Goal: Task Accomplishment & Management: Manage account settings

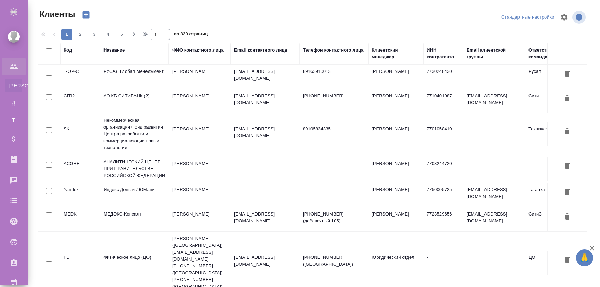
select select "RU"
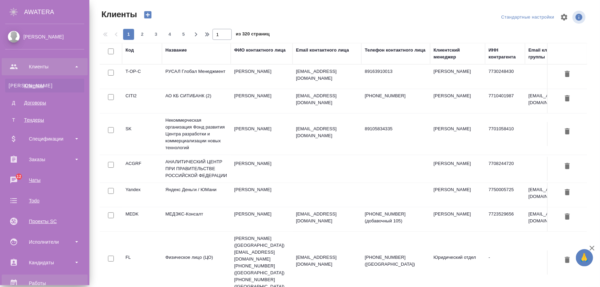
scroll to position [94, 0]
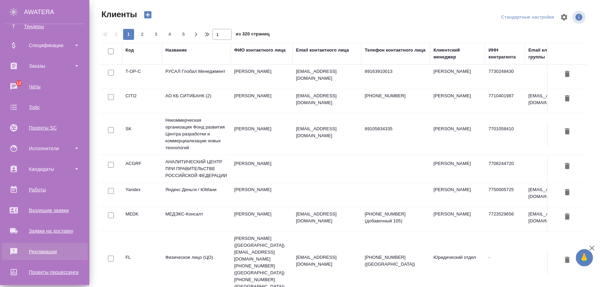
click at [45, 250] on div "Рекламации" at bounding box center [44, 252] width 79 height 10
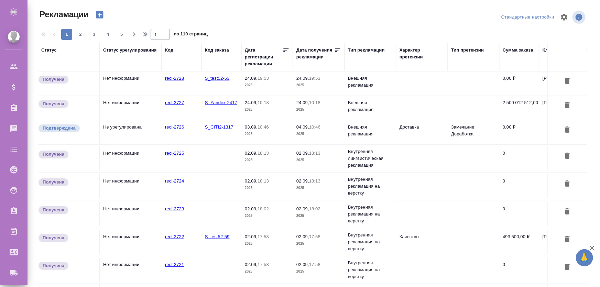
click at [131, 131] on td "Не урегулирована" at bounding box center [131, 132] width 62 height 24
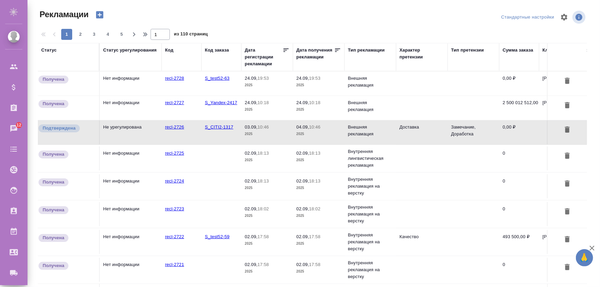
click at [415, 49] on div "Характер претензии" at bounding box center [422, 54] width 45 height 14
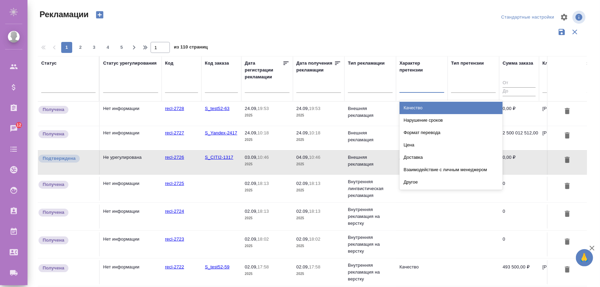
click at [409, 88] on div at bounding box center [422, 86] width 45 height 10
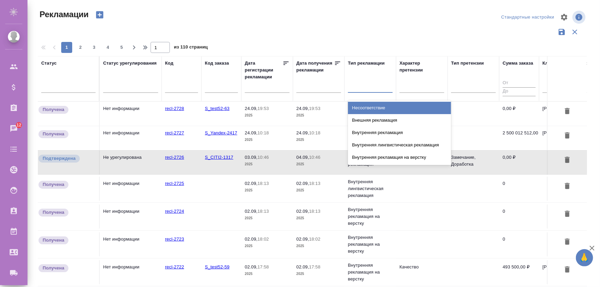
click at [378, 88] on div at bounding box center [370, 86] width 45 height 10
click at [372, 106] on div "Несоответствие" at bounding box center [399, 108] width 103 height 12
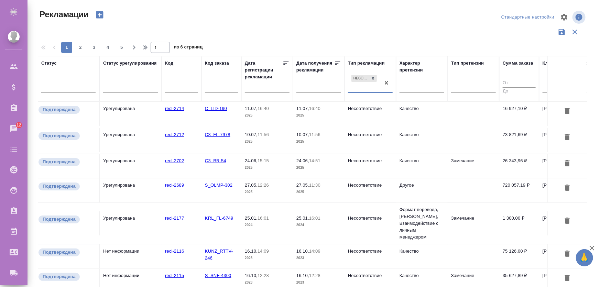
scroll to position [20, 0]
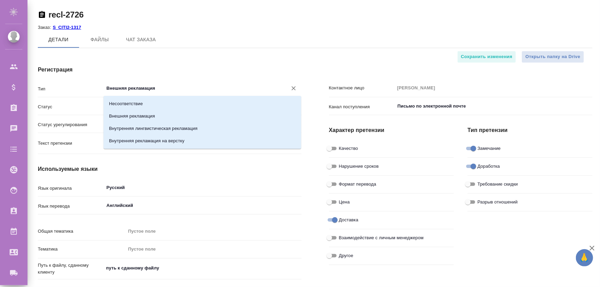
click at [186, 86] on input "Внешняя рекламация" at bounding box center [191, 88] width 171 height 8
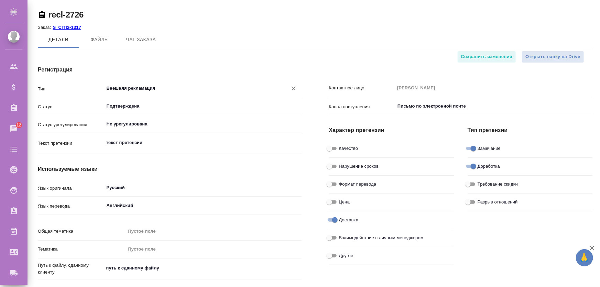
click at [361, 132] on h4 "Характер претензии" at bounding box center [391, 130] width 125 height 8
click at [145, 87] on input "Внешняя рекламация" at bounding box center [191, 88] width 171 height 8
click at [220, 51] on div "Открыть папку на Drive Сохранить изменения" at bounding box center [312, 57] width 549 height 12
click at [163, 89] on input "Внешняя рекламация" at bounding box center [191, 88] width 171 height 8
click at [246, 37] on div "Детали Файлы Чат заказа" at bounding box center [315, 39] width 555 height 17
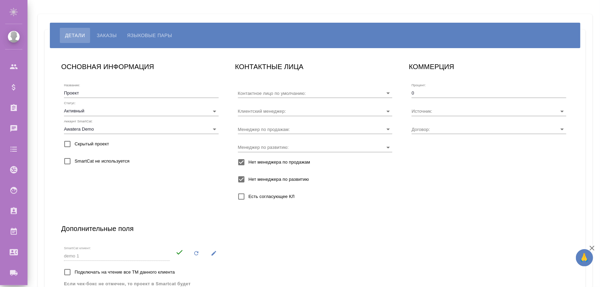
type input "4252 134634"
type input "Прочее"
type input "Без договора"
type input "[PERSON_NAME]"
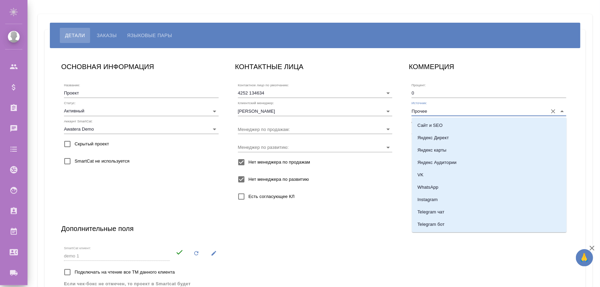
click at [443, 114] on input "Прочее" at bounding box center [478, 110] width 133 height 9
click at [377, 247] on div "ОСНОВНАЯ ИНФОРМАЦИЯ Название: Проект Статус: Активный active Аккаунт SmartCat: …" at bounding box center [315, 189] width 522 height 271
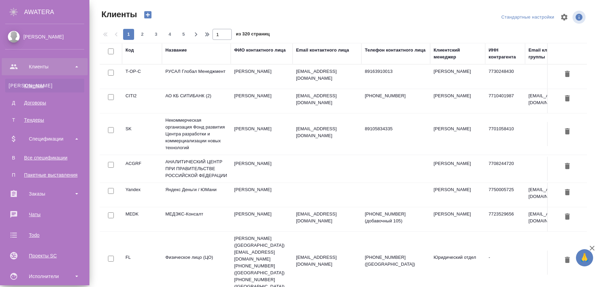
select select "RU"
click at [40, 158] on div "Все спецификации" at bounding box center [45, 157] width 72 height 7
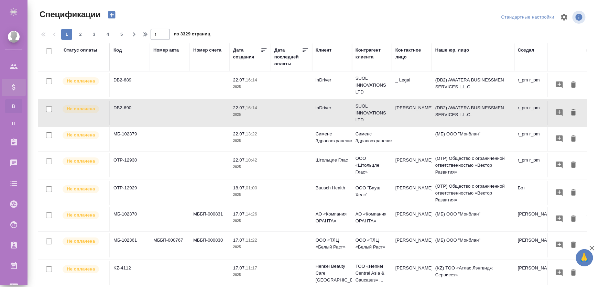
click at [144, 217] on td "МБ-102370" at bounding box center [130, 219] width 40 height 24
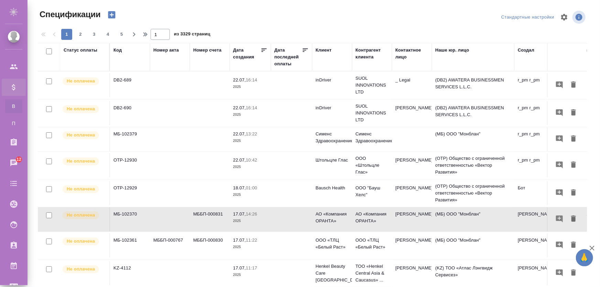
scroll to position [7, 0]
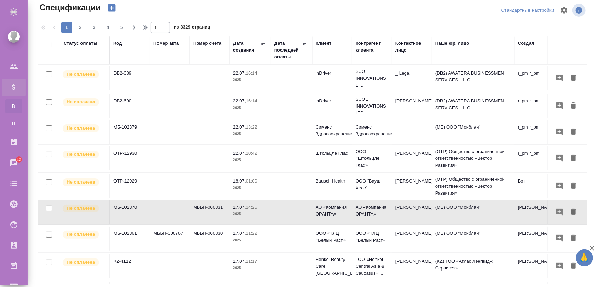
click at [197, 230] on td "МББП-000830" at bounding box center [210, 239] width 40 height 24
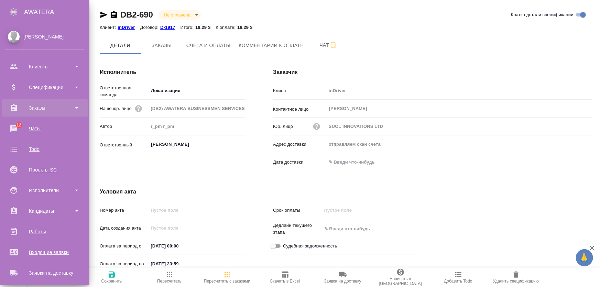
click at [37, 106] on div "Заказы" at bounding box center [44, 108] width 79 height 10
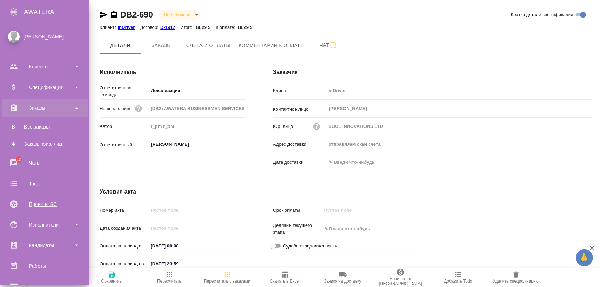
click at [32, 112] on div "Заказы" at bounding box center [44, 108] width 79 height 10
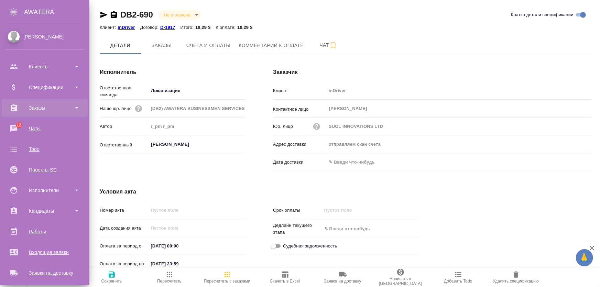
click at [21, 107] on div "Заказы" at bounding box center [44, 108] width 79 height 10
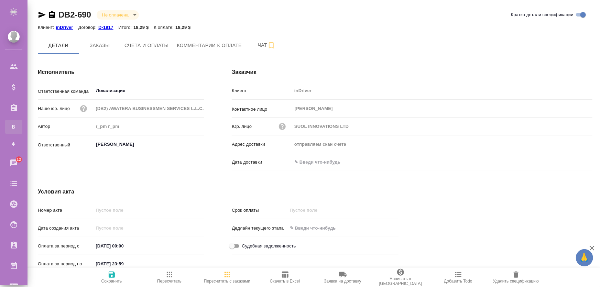
click at [10, 128] on div "Все заказы" at bounding box center [5, 126] width 10 height 7
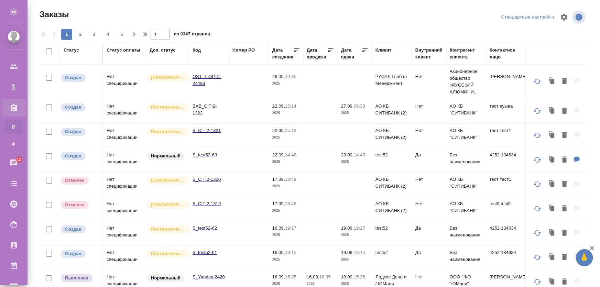
scroll to position [7, 0]
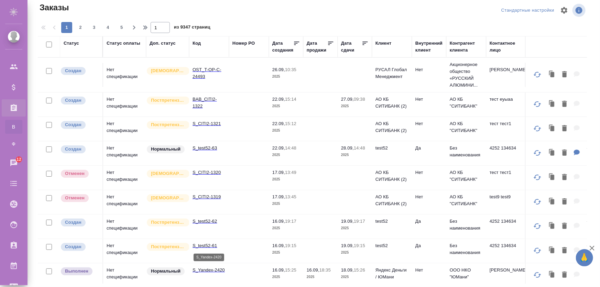
click at [205, 267] on p "S_Yandex-2420" at bounding box center [209, 270] width 33 height 7
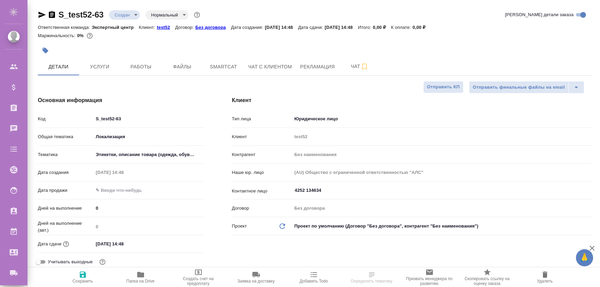
select select "RU"
type textarea "x"
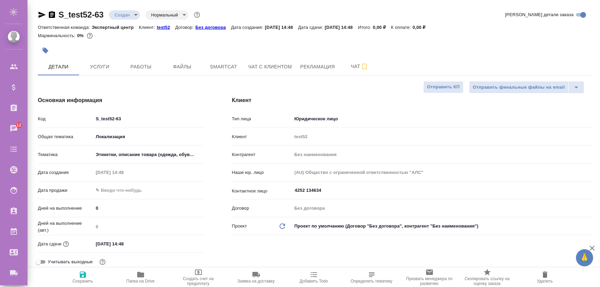
type textarea "x"
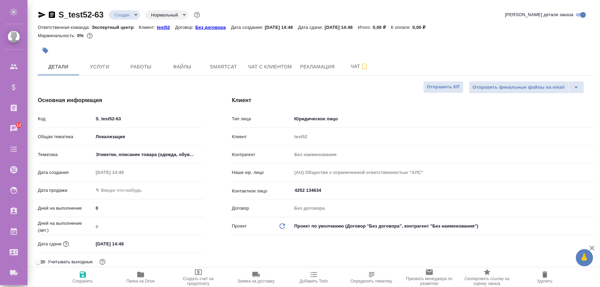
type textarea "x"
click at [199, 279] on span "Создать счет на предоплату" at bounding box center [199, 281] width 50 height 10
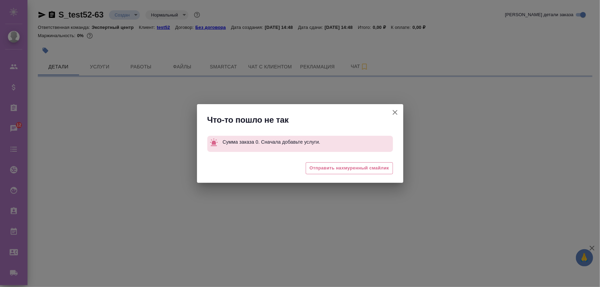
select select "RU"
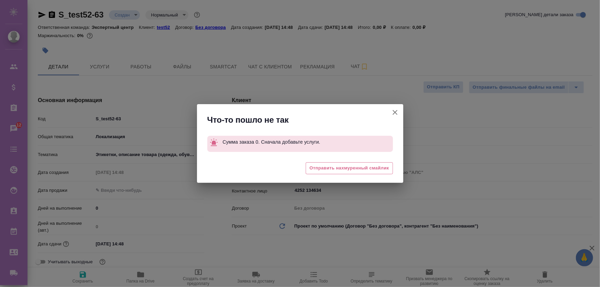
type textarea "x"
click at [392, 115] on icon "button" at bounding box center [395, 112] width 8 height 8
type textarea "x"
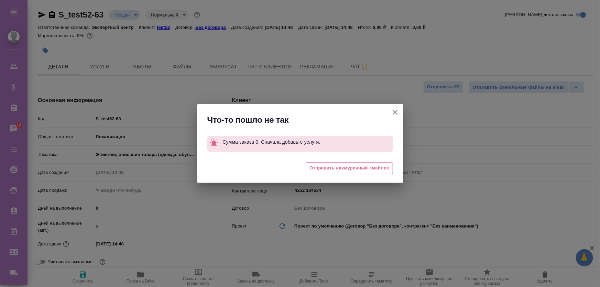
type textarea "x"
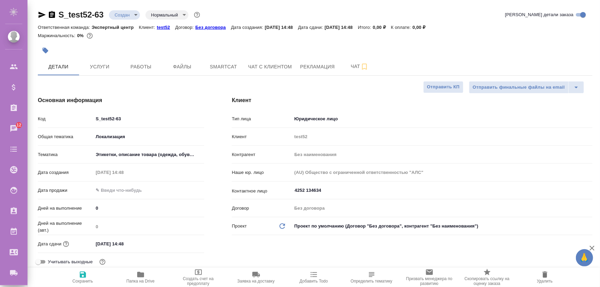
type textarea "x"
select select "RU"
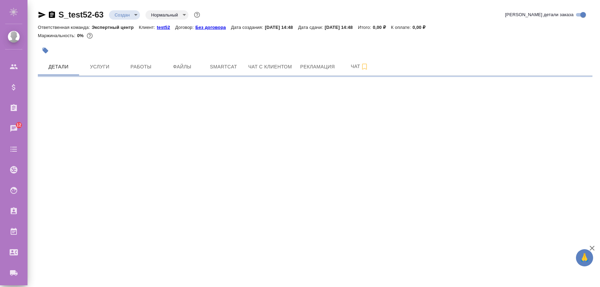
select select "RU"
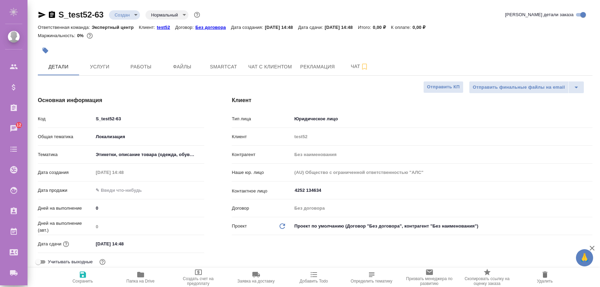
type textarea "x"
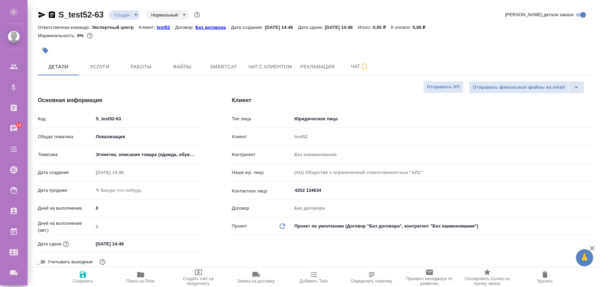
type textarea "x"
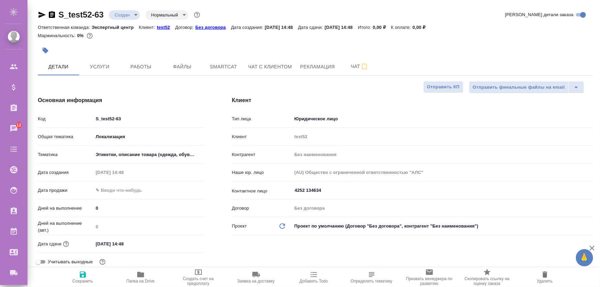
type textarea "x"
select select "RU"
click at [579, 89] on icon "split button" at bounding box center [576, 87] width 8 height 8
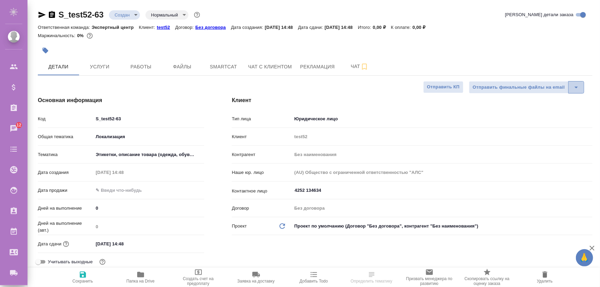
click at [583, 84] on button "split button" at bounding box center [576, 87] width 16 height 12
click at [581, 85] on button "split button" at bounding box center [576, 87] width 16 height 12
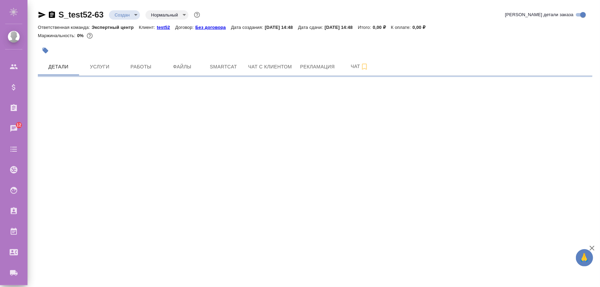
select select "RU"
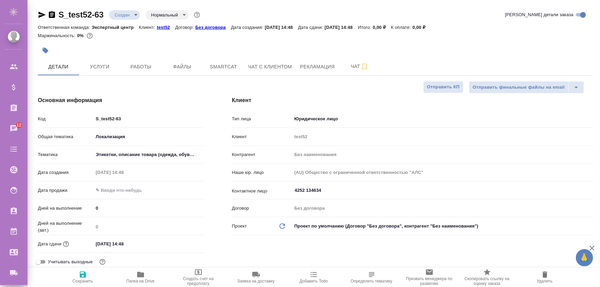
type textarea "x"
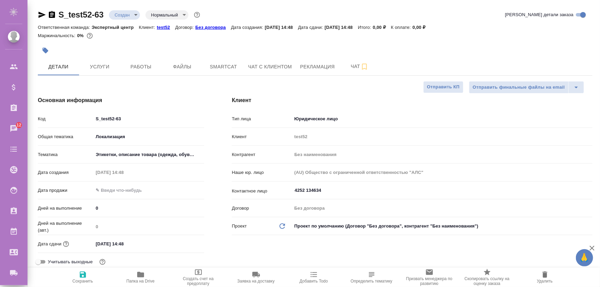
type textarea "x"
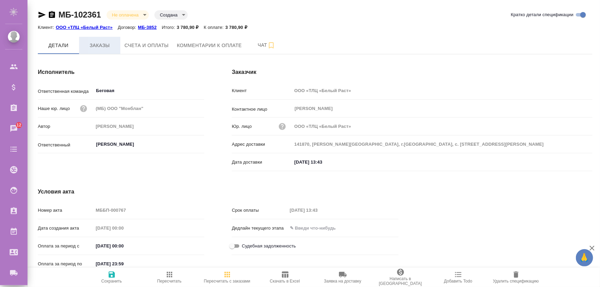
click at [98, 43] on span "Заказы" at bounding box center [99, 45] width 33 height 9
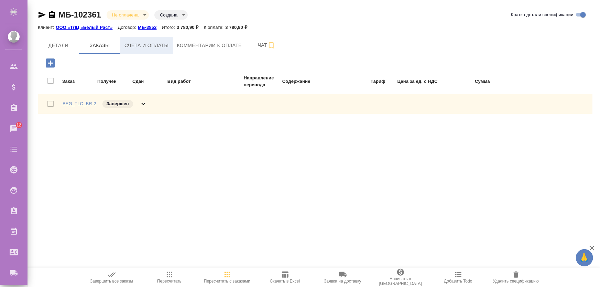
click at [133, 45] on span "Счета и оплаты" at bounding box center [146, 45] width 44 height 9
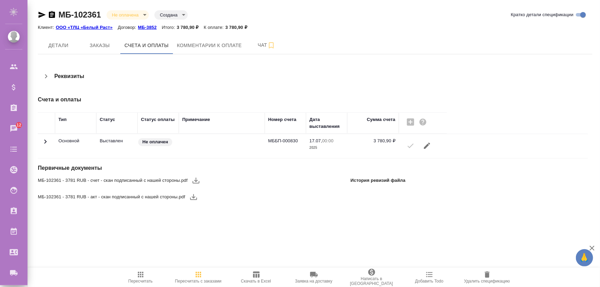
click at [48, 141] on icon at bounding box center [45, 142] width 8 height 8
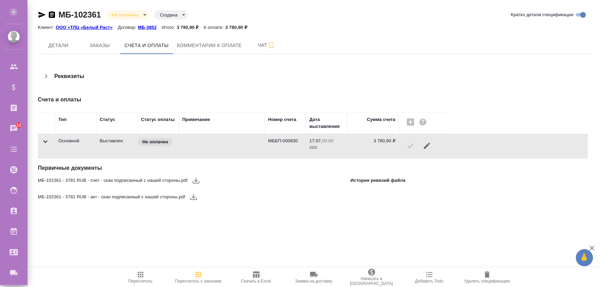
click at [46, 141] on icon at bounding box center [45, 142] width 4 height 2
click at [229, 142] on td at bounding box center [222, 146] width 86 height 24
click at [46, 74] on icon "button" at bounding box center [46, 76] width 8 height 8
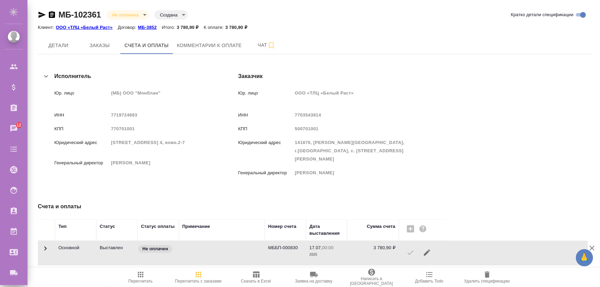
click at [46, 74] on icon "button" at bounding box center [46, 76] width 8 height 8
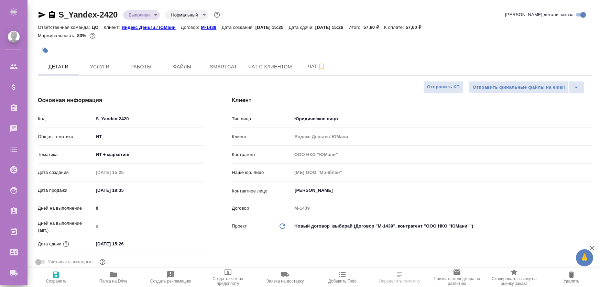
select select "RU"
click at [177, 281] on span "Создать рекламацию" at bounding box center [170, 281] width 41 height 5
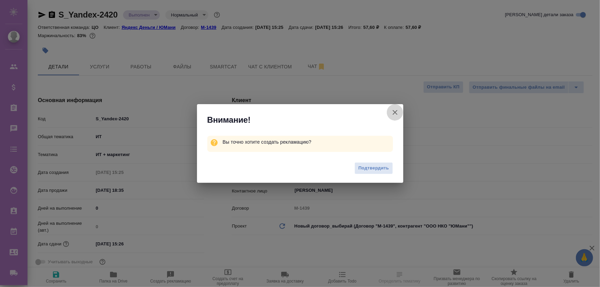
click at [396, 110] on icon "button" at bounding box center [395, 112] width 8 height 8
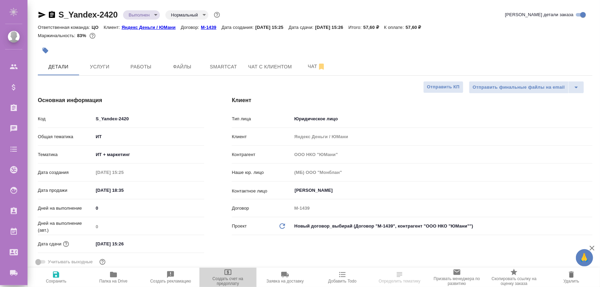
click at [231, 276] on span "Создать счет на предоплату" at bounding box center [228, 277] width 49 height 18
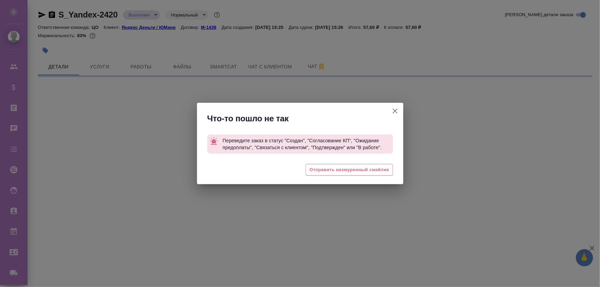
select select "RU"
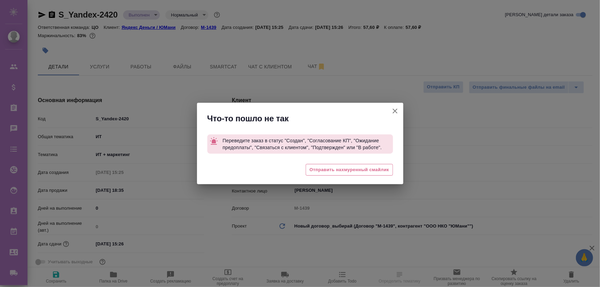
type textarea "x"
click at [395, 113] on icon "button" at bounding box center [395, 111] width 8 height 8
type textarea "x"
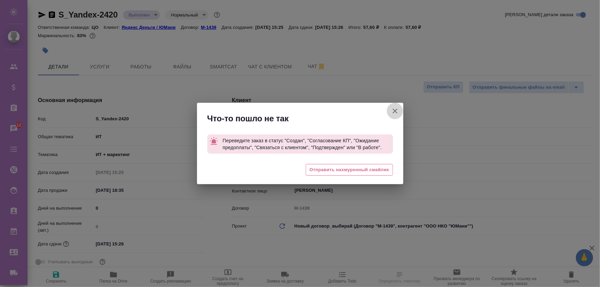
type textarea "x"
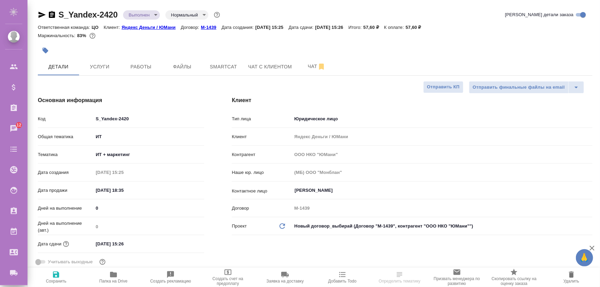
click at [138, 17] on body "🙏 .cls-1 fill:#fff; AWATERA Zhukova Daria Клиенты Спецификации Заказы 12 Чаты T…" at bounding box center [300, 171] width 600 height 343
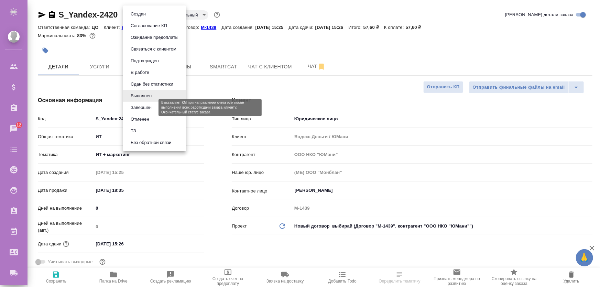
click at [139, 110] on button "Завершен" at bounding box center [141, 108] width 25 height 8
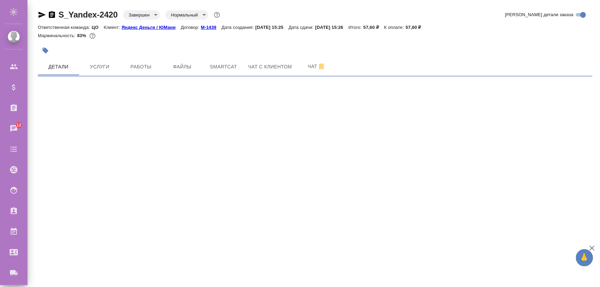
select select "RU"
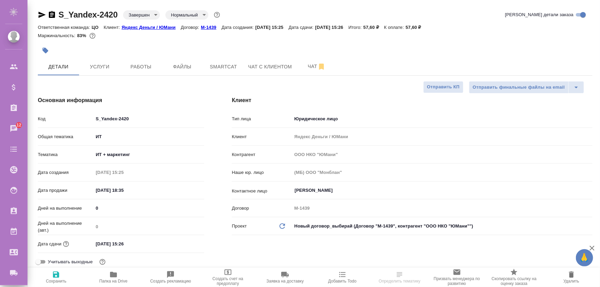
type textarea "x"
click at [222, 274] on span "Создать счет на предоплату" at bounding box center [228, 277] width 49 height 18
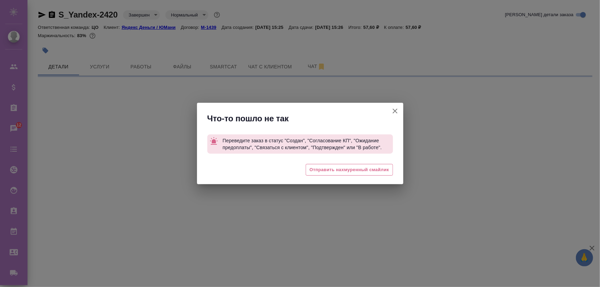
select select "RU"
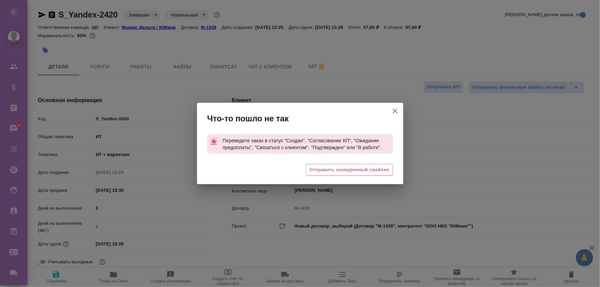
type textarea "x"
click at [394, 112] on icon "button" at bounding box center [395, 111] width 5 height 5
type textarea "x"
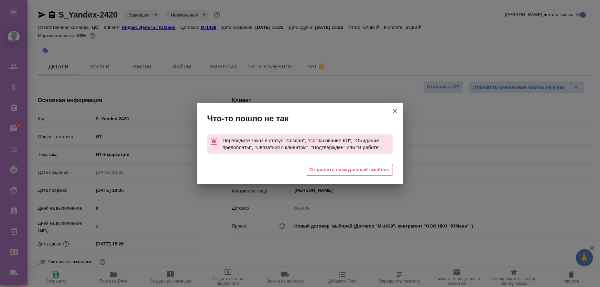
type textarea "x"
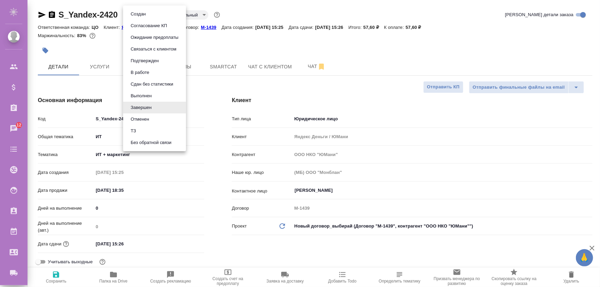
click at [131, 17] on body "🙏 .cls-1 fill:#fff; AWATERA Zhukova Daria Клиенты Спецификации Заказы 12 Чаты T…" at bounding box center [300, 171] width 600 height 343
click at [140, 15] on button "Создан" at bounding box center [138, 14] width 19 height 8
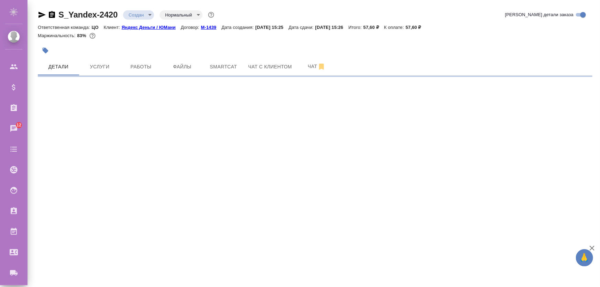
select select "RU"
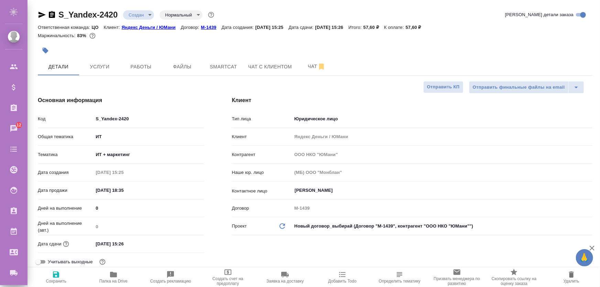
type textarea "x"
click at [220, 275] on span "Создать счет на предоплату" at bounding box center [228, 277] width 49 height 18
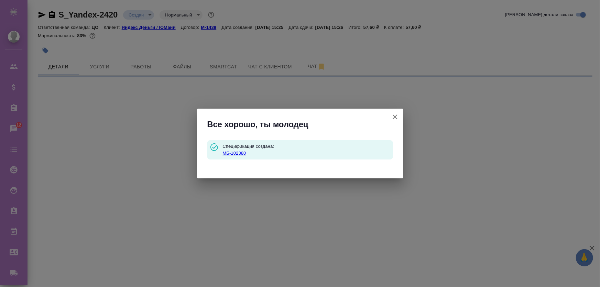
type input "waitingForPrepayment"
select select "RU"
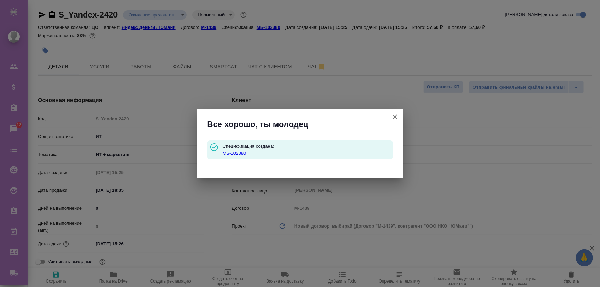
type textarea "x"
click at [395, 116] on icon "button" at bounding box center [395, 117] width 8 height 8
type textarea "x"
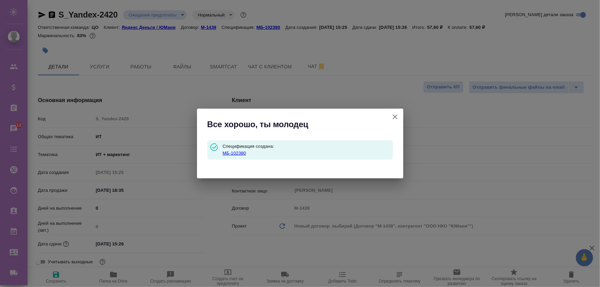
type textarea "x"
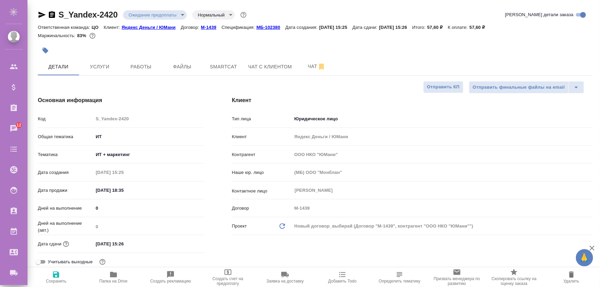
type textarea "x"
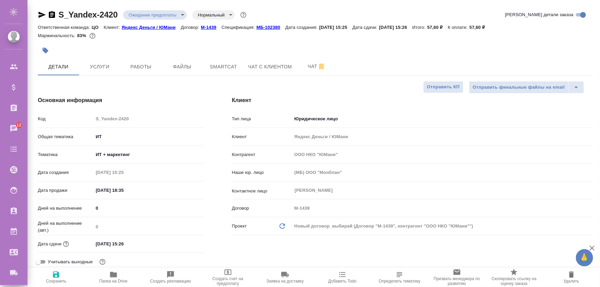
type textarea "x"
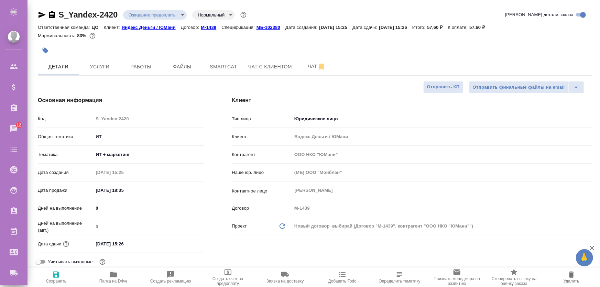
type textarea "x"
click at [449, 88] on span "Отправить КП" at bounding box center [443, 87] width 33 height 8
type textarea "x"
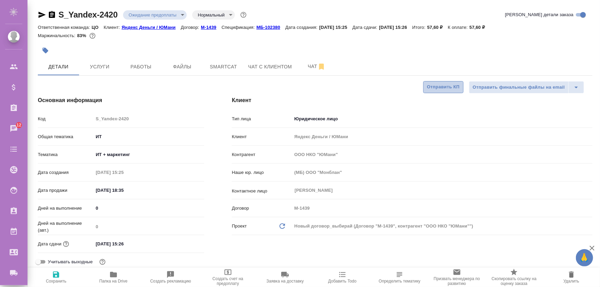
type textarea "x"
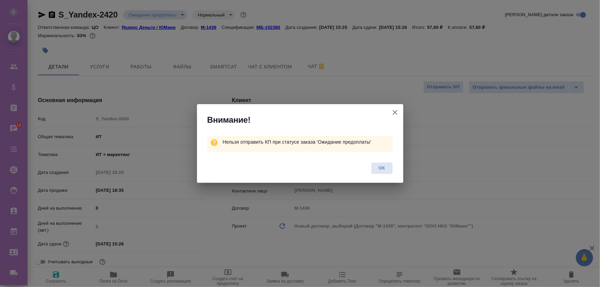
click at [393, 116] on icon "button" at bounding box center [395, 112] width 8 height 8
type textarea "x"
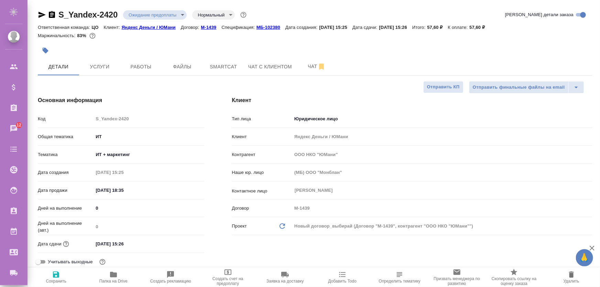
click at [169, 15] on body "🙏 .cls-1 fill:#fff; AWATERA Zhukova Daria Клиенты Спецификации Заказы 12 Чаты T…" at bounding box center [300, 171] width 600 height 343
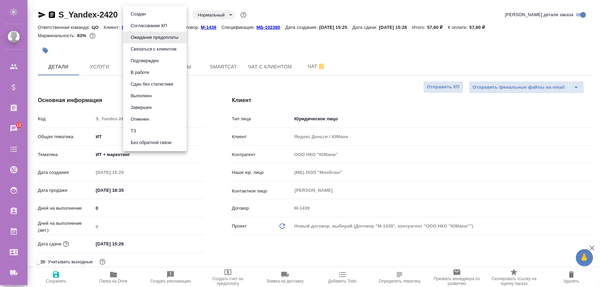
click at [164, 27] on button "Согласование КП" at bounding box center [149, 26] width 41 height 8
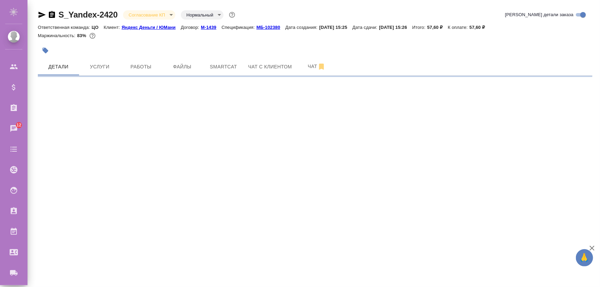
select select "RU"
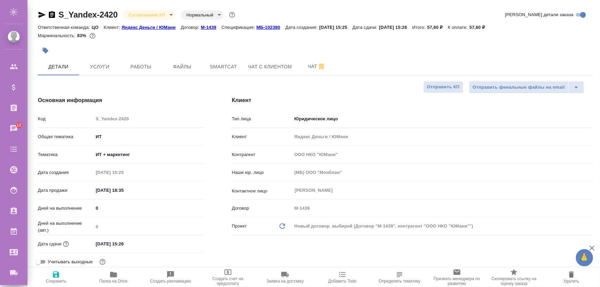
type textarea "x"
click at [433, 87] on span "Отправить КП" at bounding box center [443, 87] width 33 height 8
type textarea "x"
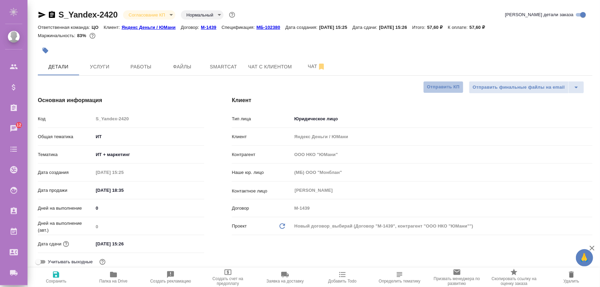
type textarea "x"
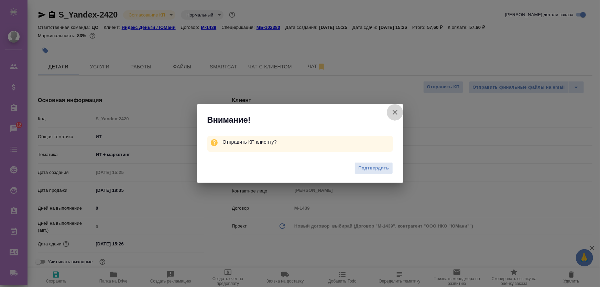
click at [395, 117] on button "Клиент не указал номер" at bounding box center [395, 112] width 17 height 17
type textarea "x"
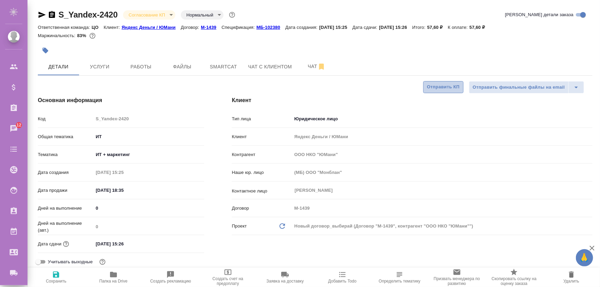
click at [431, 85] on span "Отправить КП" at bounding box center [443, 87] width 33 height 8
type textarea "x"
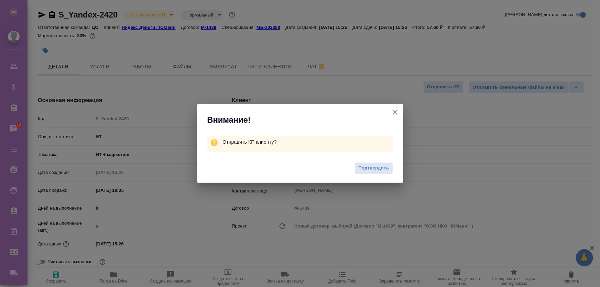
drag, startPoint x: 371, startPoint y: 171, endPoint x: 385, endPoint y: 117, distance: 55.4
click at [385, 117] on div "Внимание! Отправить КП клиенту? Подтвердить" at bounding box center [300, 143] width 206 height 79
click at [393, 114] on icon "button" at bounding box center [395, 112] width 8 height 8
type textarea "x"
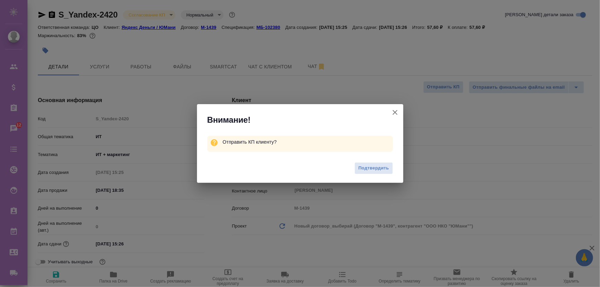
type textarea "x"
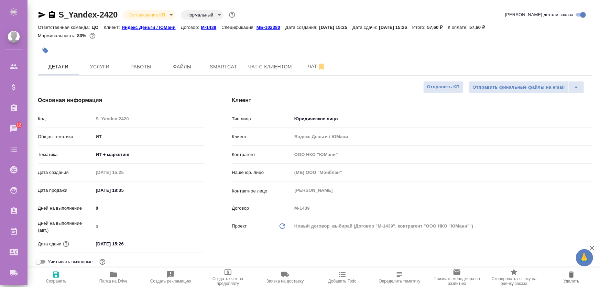
type textarea "x"
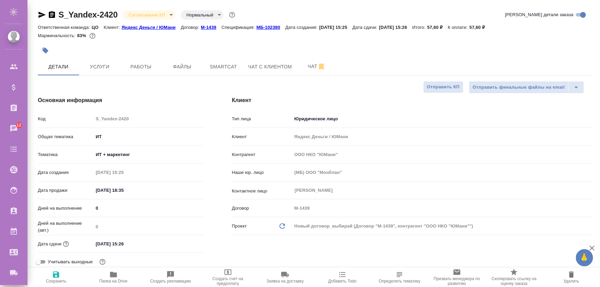
type textarea "x"
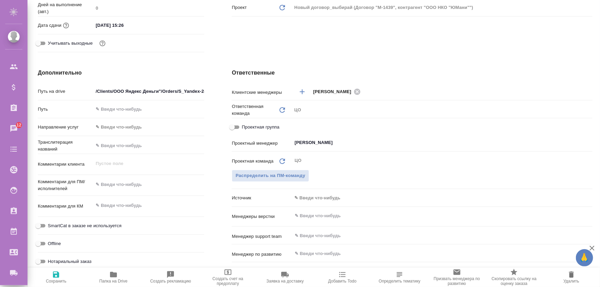
scroll to position [344, 0]
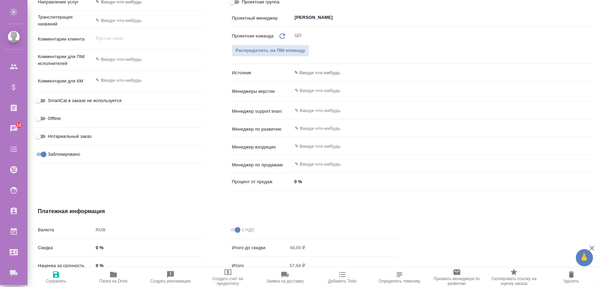
type textarea "x"
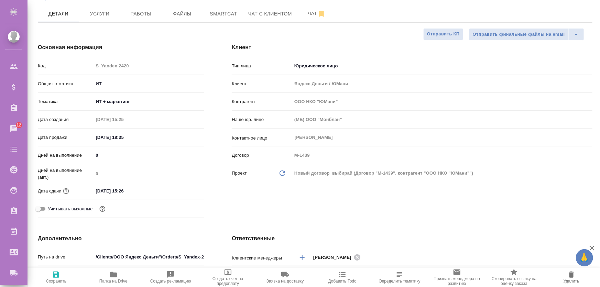
scroll to position [0, 0]
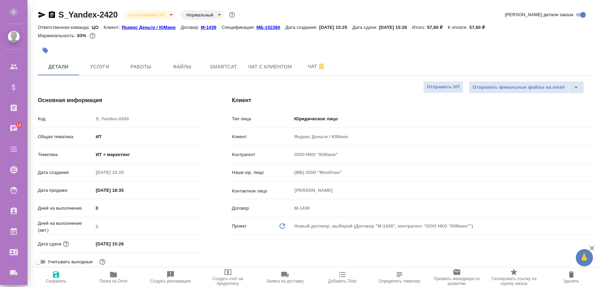
click at [203, 28] on p "М-1439" at bounding box center [211, 27] width 21 height 5
type textarea "x"
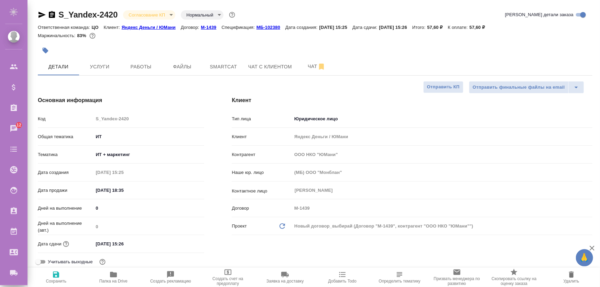
type textarea "x"
click at [209, 26] on p "М-1439" at bounding box center [211, 27] width 21 height 5
type textarea "x"
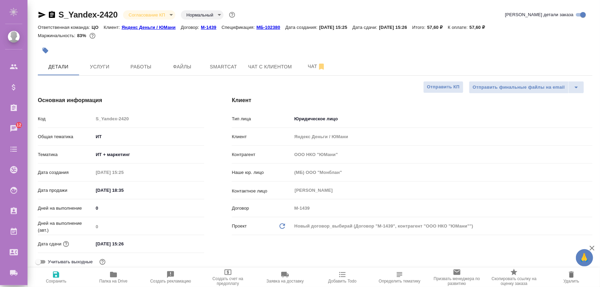
type textarea "x"
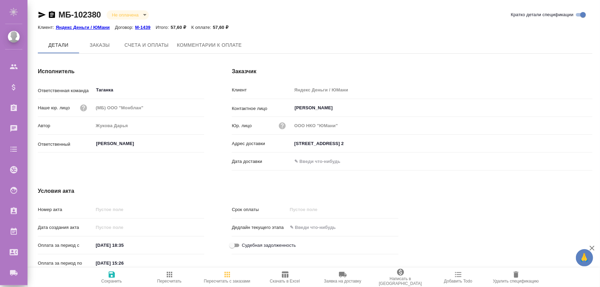
type input "[STREET_ADDRESS] 2"
click at [112, 48] on span "Заказы" at bounding box center [99, 45] width 33 height 9
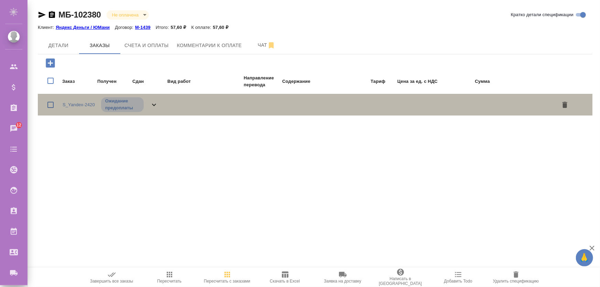
click at [156, 107] on icon at bounding box center [154, 105] width 8 height 8
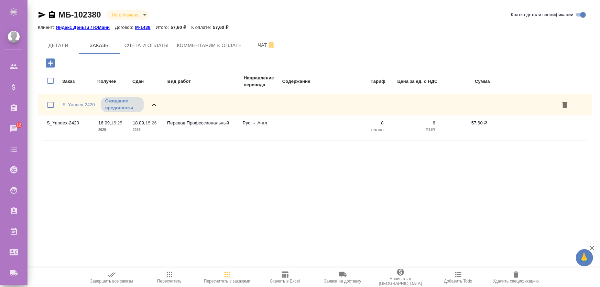
click at [154, 105] on icon at bounding box center [154, 105] width 8 height 8
click at [145, 44] on span "Счета и оплаты" at bounding box center [146, 45] width 44 height 9
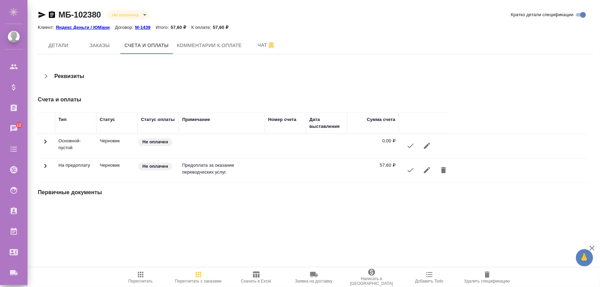
click at [192, 35] on div "МБ-102380 Не оплачена notPayed Кратко детали спецификации Клиент: Яндекс Деньги…" at bounding box center [315, 111] width 562 height 222
click at [192, 49] on span "Комментарии к оплате" at bounding box center [209, 45] width 65 height 9
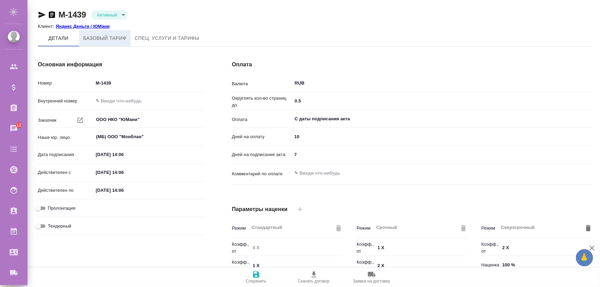
click at [99, 37] on span "Базовый тариф" at bounding box center [104, 38] width 43 height 9
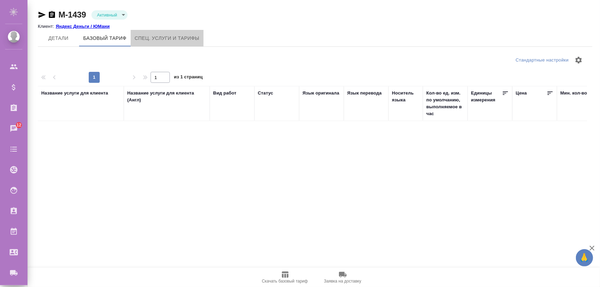
click at [160, 37] on span "Спец. услуги и тарифы" at bounding box center [167, 38] width 65 height 9
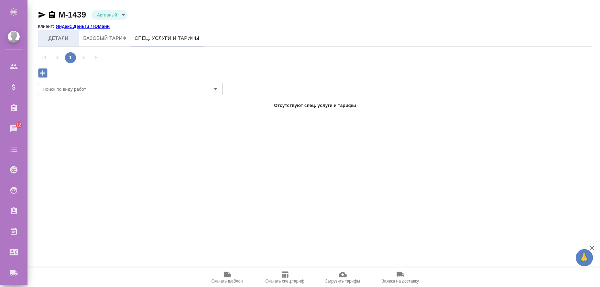
click at [65, 34] on span "Детали" at bounding box center [58, 38] width 33 height 9
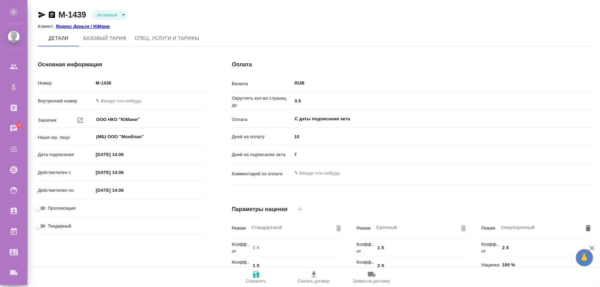
type input "без ТП"
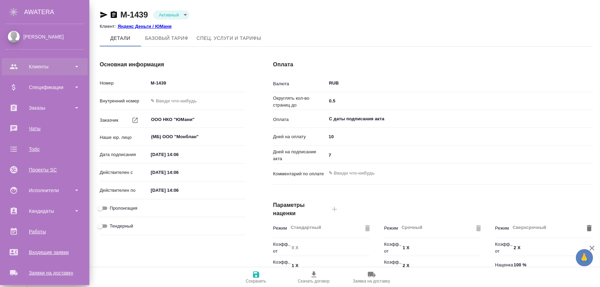
click at [41, 67] on div "Клиенты" at bounding box center [44, 67] width 79 height 10
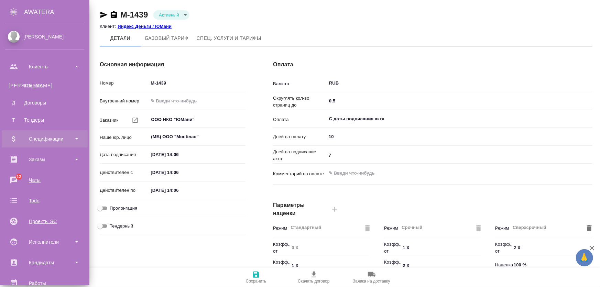
click at [45, 141] on div "Спецификации" at bounding box center [44, 139] width 79 height 10
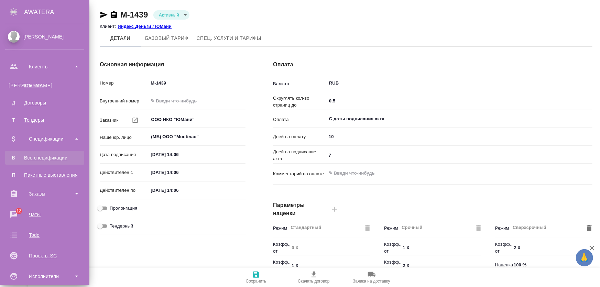
click at [43, 156] on div "Все спецификации" at bounding box center [45, 157] width 72 height 7
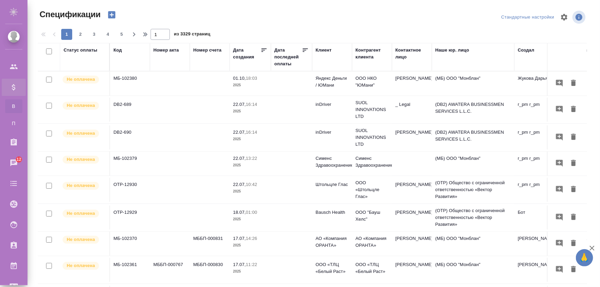
scroll to position [7, 0]
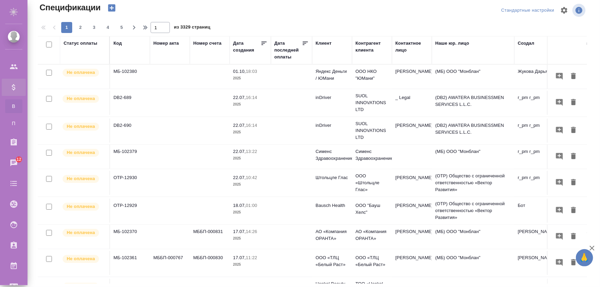
click at [205, 255] on td "МББП-000830" at bounding box center [210, 263] width 40 height 24
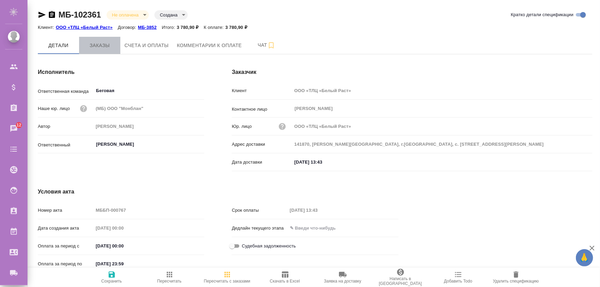
click at [93, 41] on button "Заказы" at bounding box center [99, 45] width 41 height 17
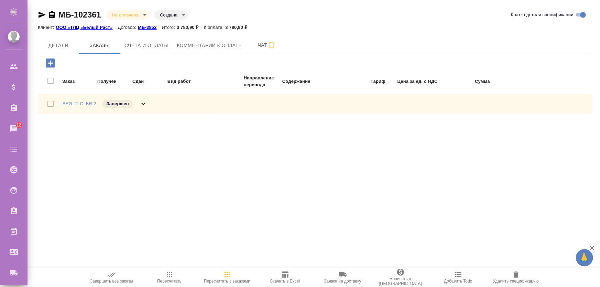
click at [48, 105] on div at bounding box center [52, 104] width 19 height 14
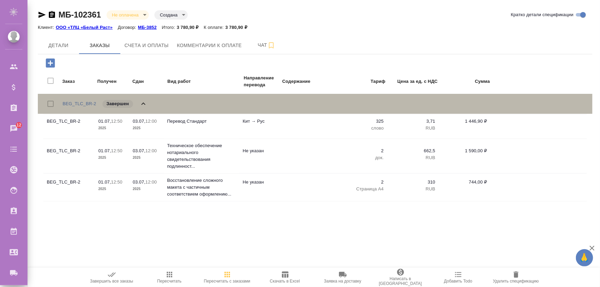
click at [52, 107] on div at bounding box center [52, 104] width 19 height 14
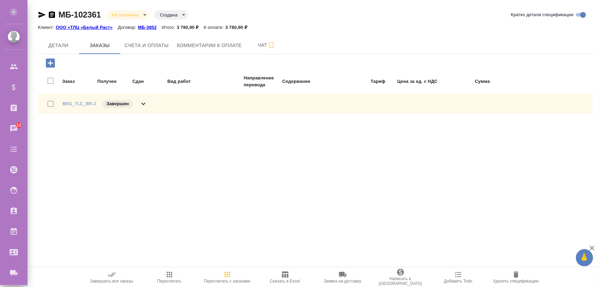
click at [49, 81] on div "Заказ Получен Сдан Вид работ Направление перевода Содержание Тариф Цена за ед. …" at bounding box center [317, 80] width 549 height 21
click at [50, 79] on div "Заказ Получен Сдан Вид работ Направление перевода Содержание Тариф Цена за ед. …" at bounding box center [317, 80] width 549 height 21
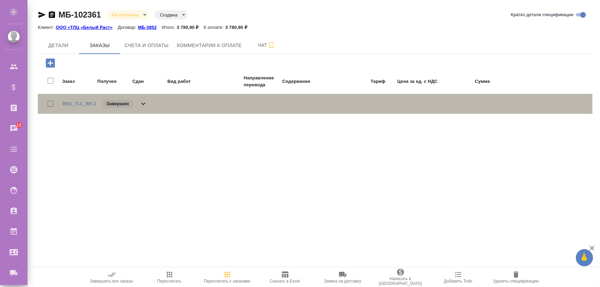
click at [147, 104] on icon at bounding box center [143, 104] width 8 height 8
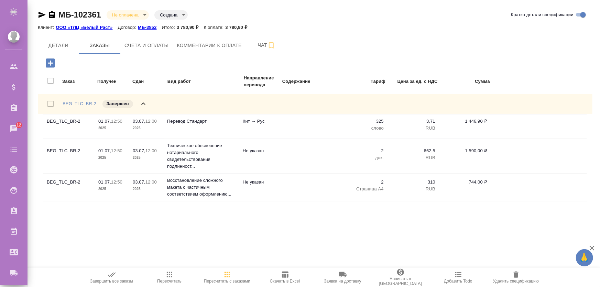
click at [326, 156] on td at bounding box center [306, 156] width 58 height 24
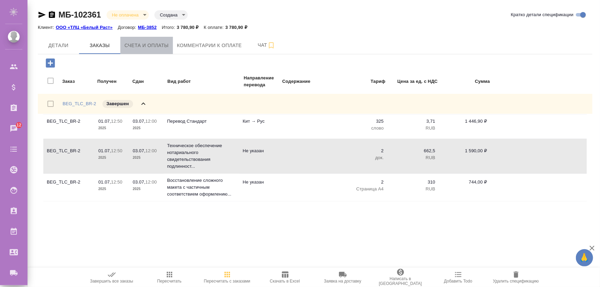
click at [170, 43] on button "Счета и оплаты" at bounding box center [146, 45] width 53 height 17
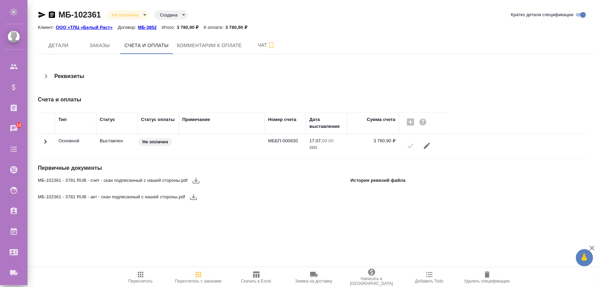
drag, startPoint x: 371, startPoint y: 181, endPoint x: 259, endPoint y: 181, distance: 112.8
click at [369, 181] on p "История ревизий файла" at bounding box center [378, 180] width 55 height 7
click at [45, 140] on icon at bounding box center [45, 142] width 8 height 8
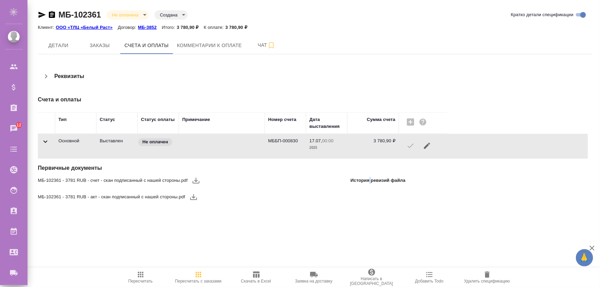
click at [45, 140] on icon at bounding box center [45, 142] width 8 height 8
click at [385, 180] on p "История ревизий файла" at bounding box center [378, 180] width 55 height 7
click at [194, 45] on span "Комментарии к оплате" at bounding box center [209, 45] width 65 height 9
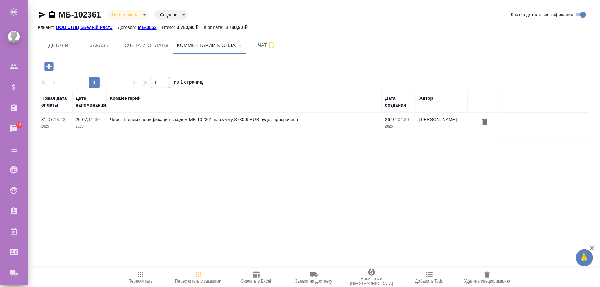
click at [145, 28] on p "МБ-3852" at bounding box center [150, 27] width 24 height 5
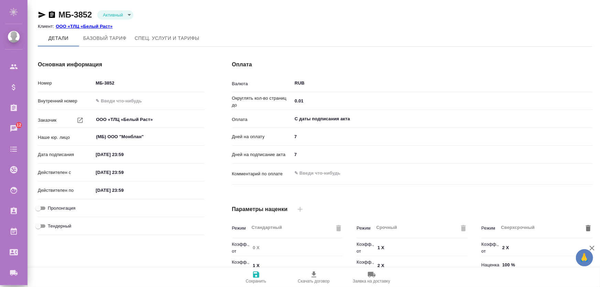
scroll to position [180, 0]
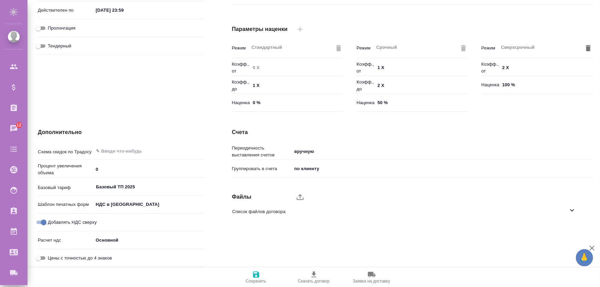
click at [592, 248] on icon "button" at bounding box center [592, 248] width 5 height 5
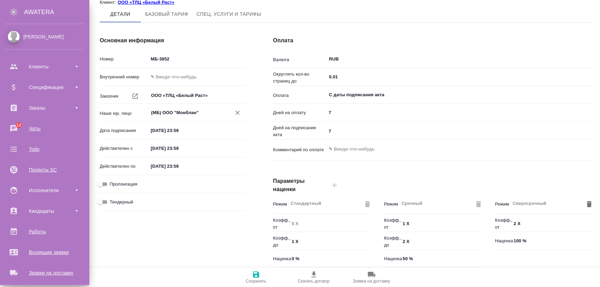
scroll to position [0, 0]
